Goal: Task Accomplishment & Management: Use online tool/utility

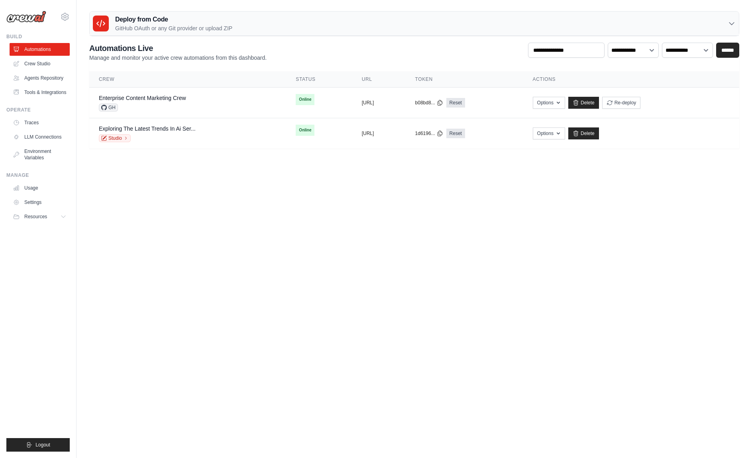
type input "**********"
click at [388, 27] on div "Deploy from Code GitHub OAuth or any Git provider or upload ZIP" at bounding box center [414, 24] width 649 height 24
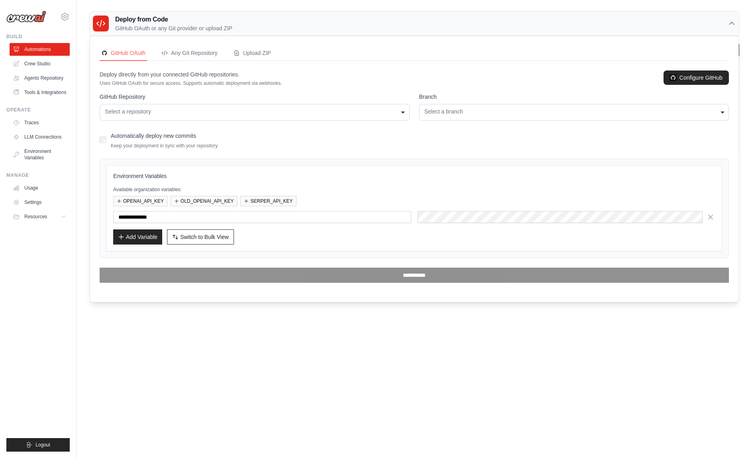
click at [107, 350] on body "[EMAIL_ADDRESS][DOMAIN_NAME] Settings Build Automations" at bounding box center [376, 229] width 752 height 458
drag, startPoint x: 327, startPoint y: 388, endPoint x: 429, endPoint y: 338, distance: 113.1
click at [327, 388] on body "[EMAIL_ADDRESS][DOMAIN_NAME] Settings Build Automations" at bounding box center [376, 229] width 752 height 458
drag, startPoint x: 182, startPoint y: 426, endPoint x: 171, endPoint y: 370, distance: 57.7
click at [182, 426] on body "[EMAIL_ADDRESS][DOMAIN_NAME] Settings Build Automations" at bounding box center [376, 229] width 752 height 458
